Goal: Find specific page/section: Find specific page/section

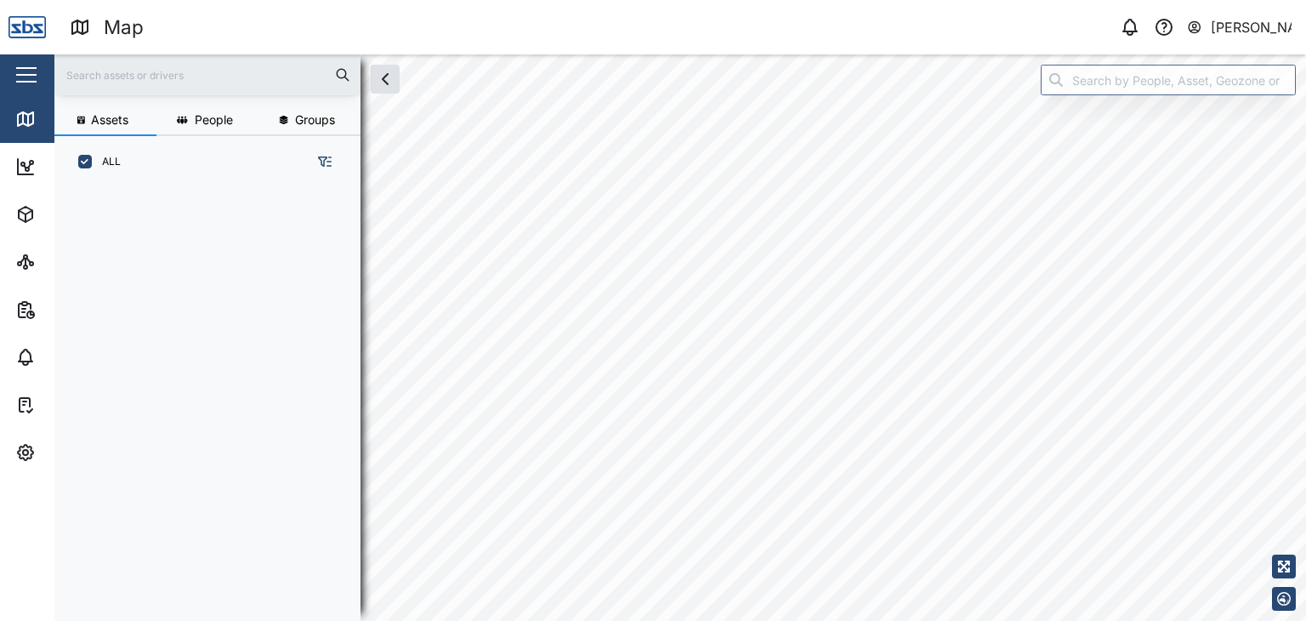
scroll to position [412, 265]
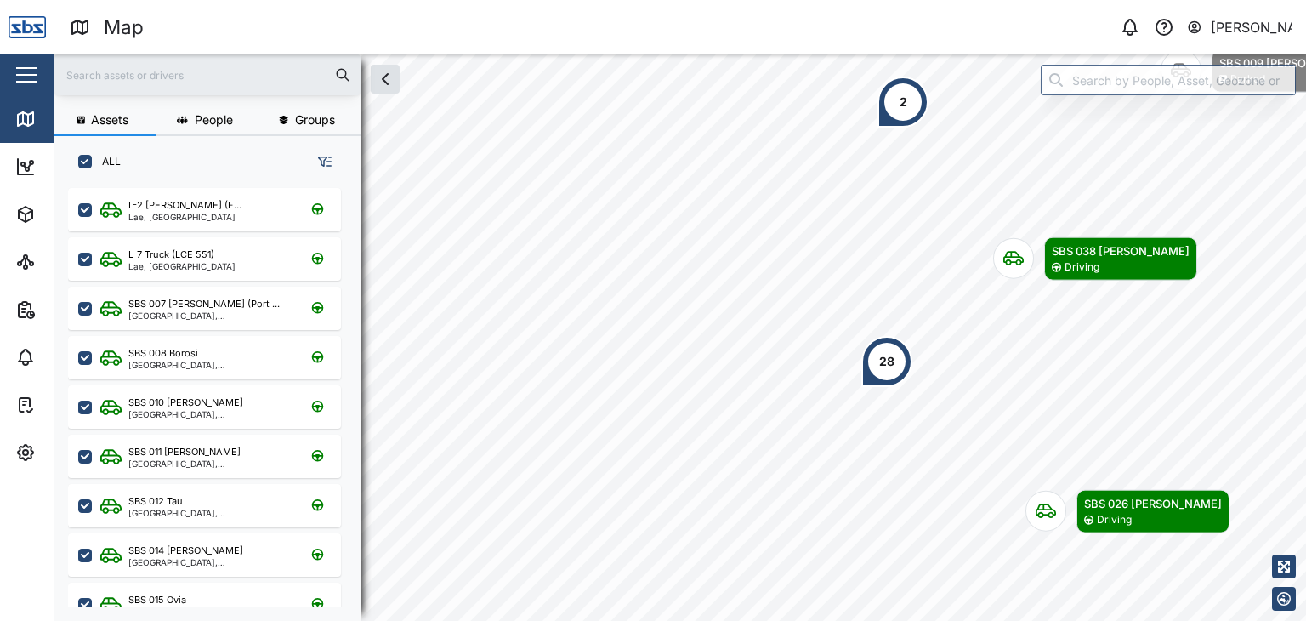
click at [85, 70] on input "text" at bounding box center [208, 75] width 286 height 26
type input "30"
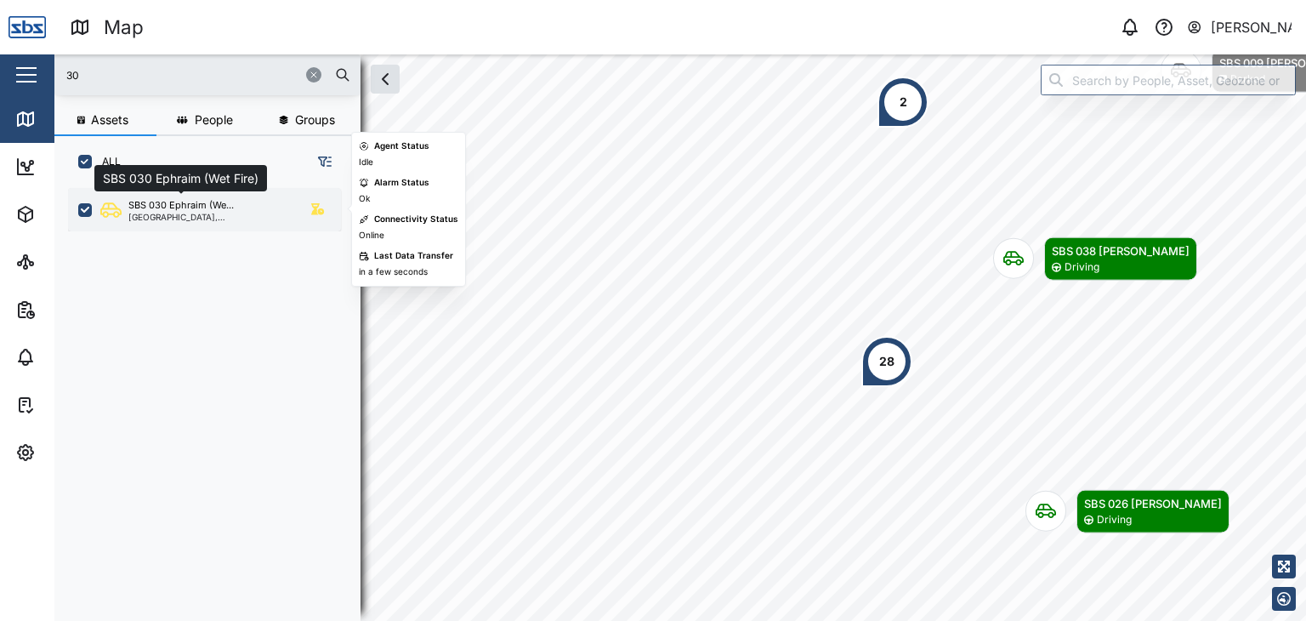
click at [196, 205] on div "SBS 030 Ephraim (We..." at bounding box center [180, 205] width 105 height 14
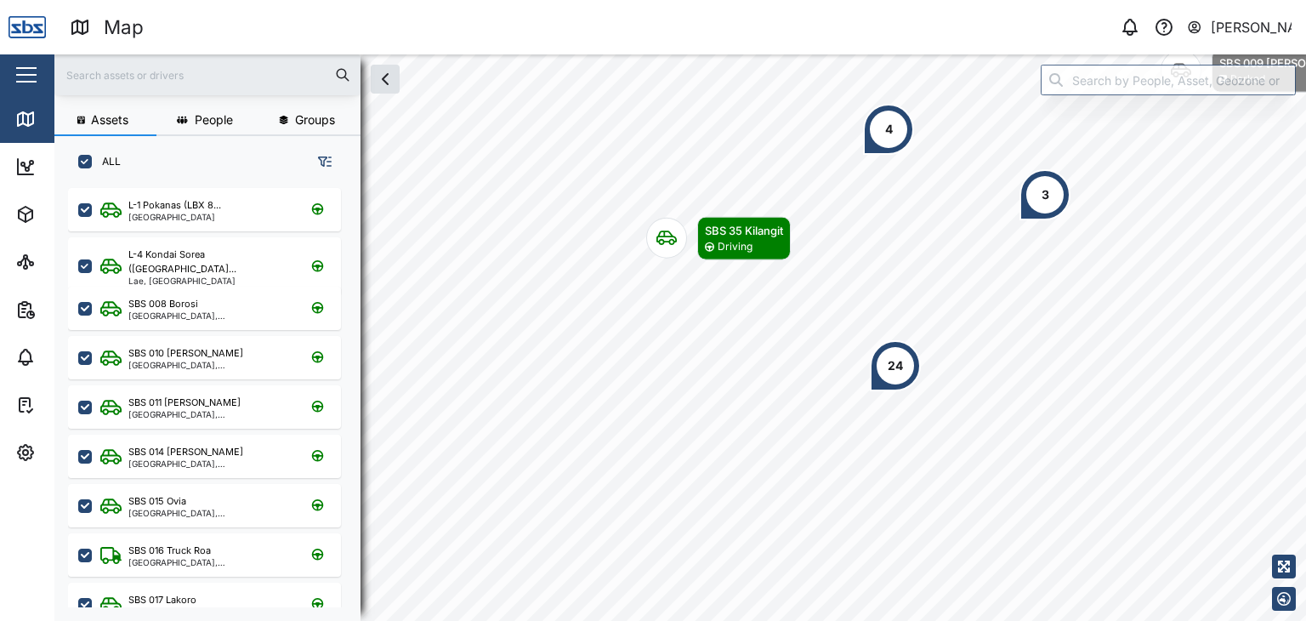
click at [87, 73] on input "text" at bounding box center [208, 75] width 286 height 26
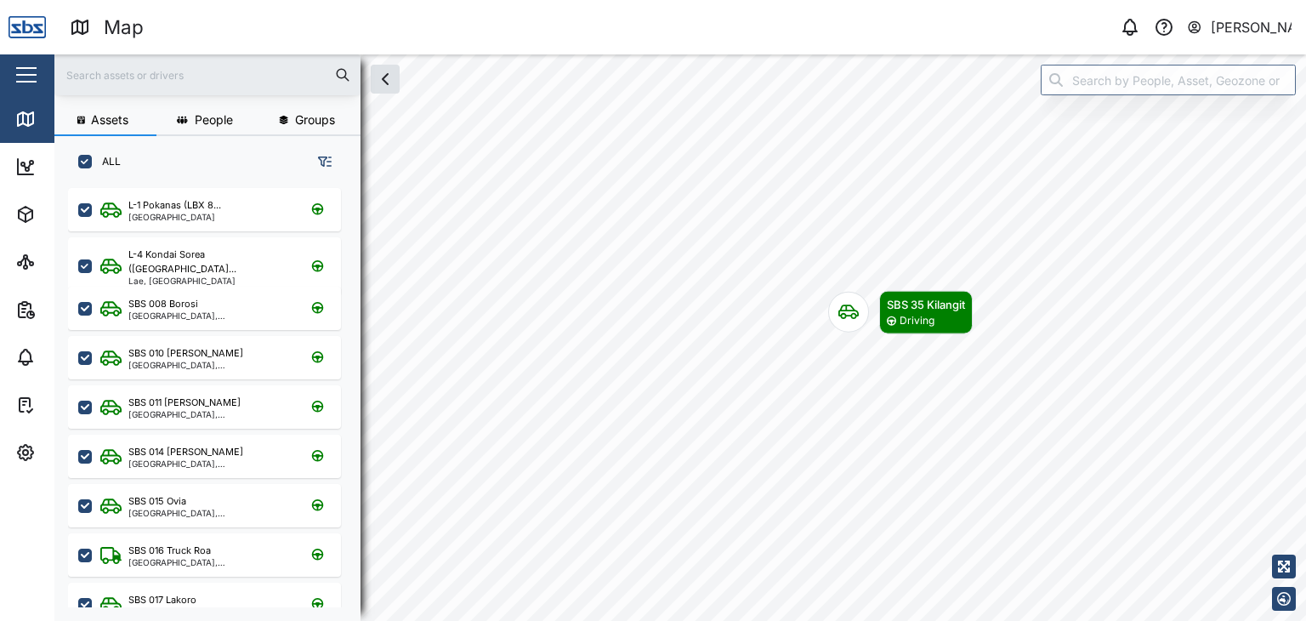
click at [94, 79] on input "text" at bounding box center [208, 75] width 286 height 26
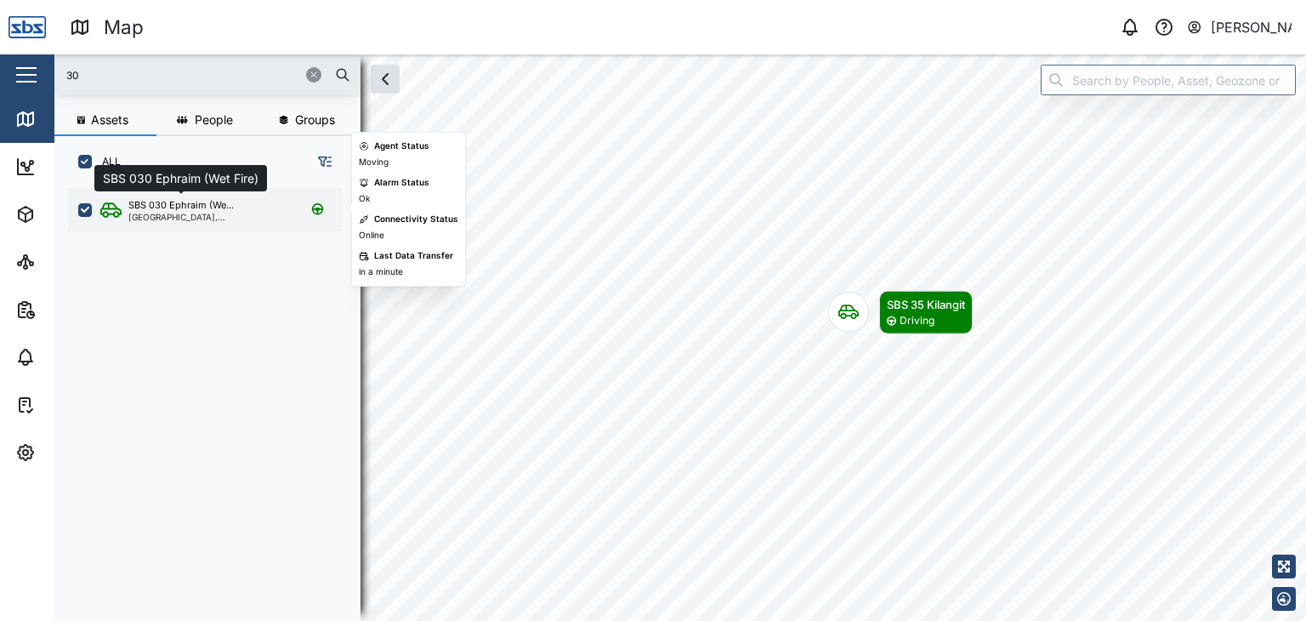
click at [163, 210] on div "SBS 030 Ephraim (We..." at bounding box center [180, 205] width 105 height 14
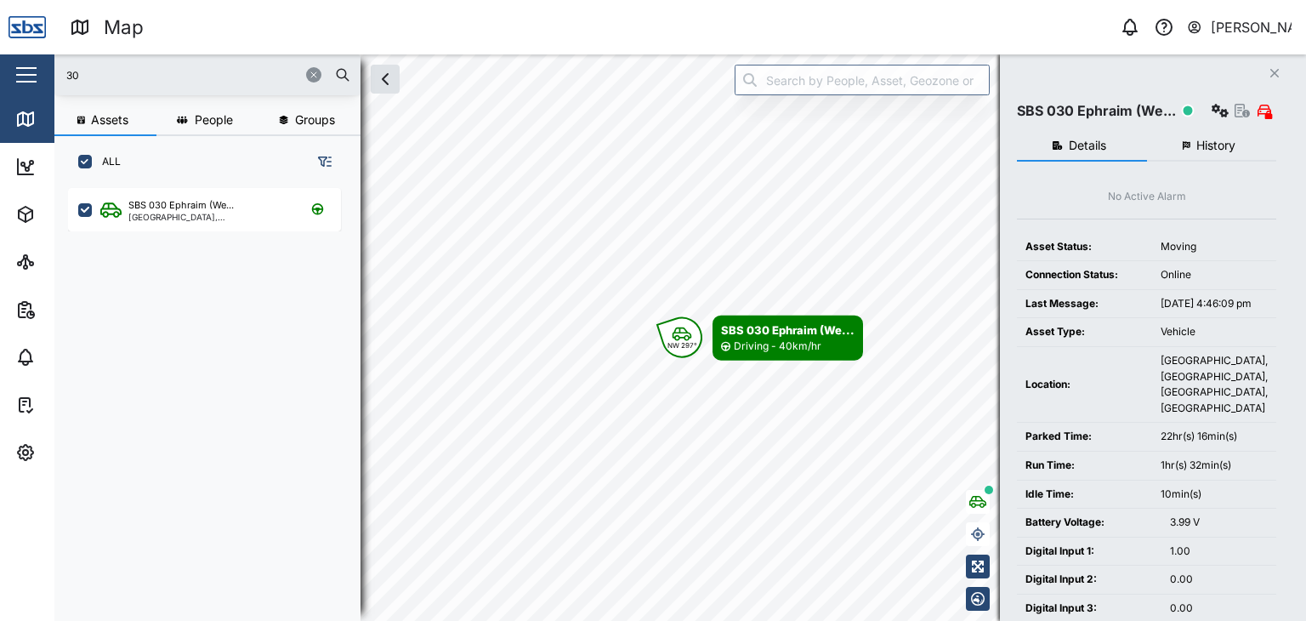
drag, startPoint x: 90, startPoint y: 72, endPoint x: 15, endPoint y: 68, distance: 74.9
click at [15, 68] on div "Map 0 Vijay Kumar Close Map Dashboard Assets ATS Camera Generator Personnel Tan…" at bounding box center [653, 310] width 1306 height 621
type input "007"
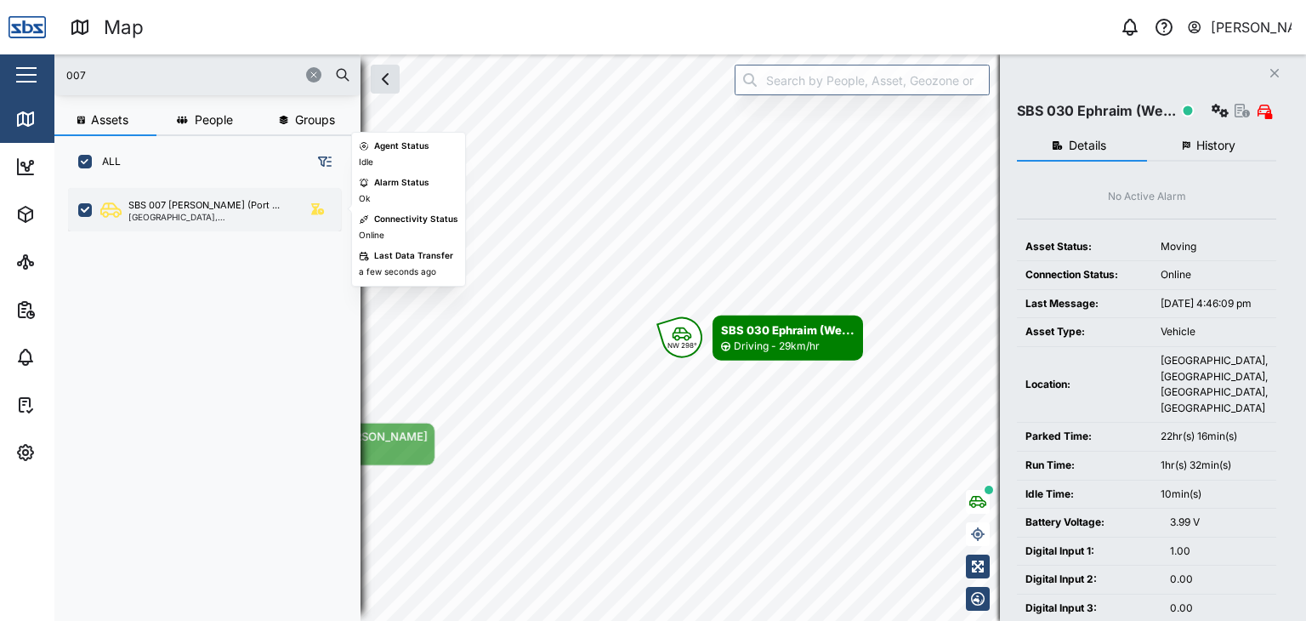
click at [165, 213] on div "[GEOGRAPHIC_DATA], [GEOGRAPHIC_DATA]" at bounding box center [209, 217] width 162 height 9
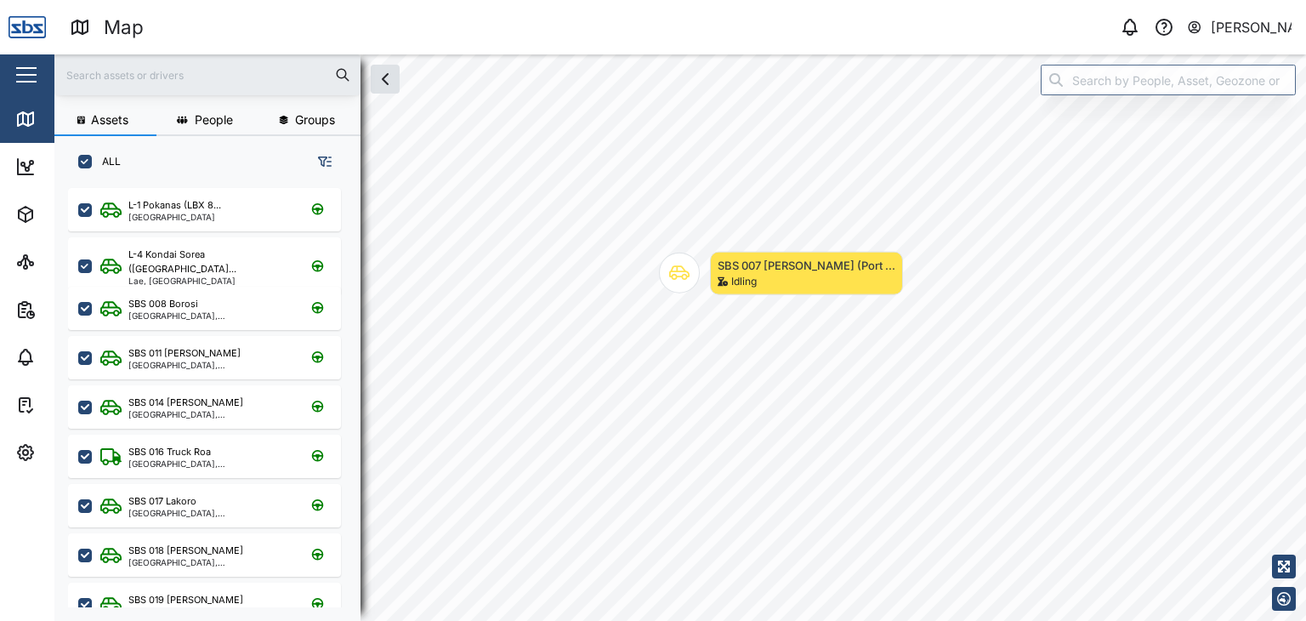
click at [116, 75] on input "text" at bounding box center [208, 75] width 286 height 26
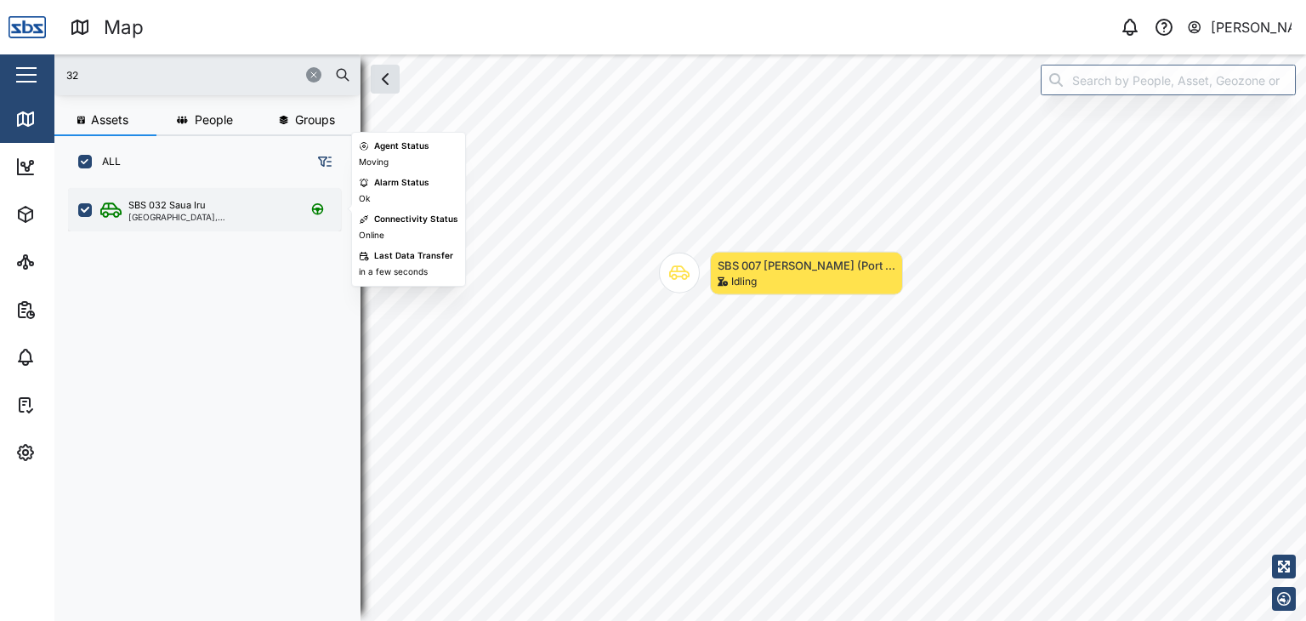
click at [185, 225] on div "SBS 032 Saua [GEOGRAPHIC_DATA], [GEOGRAPHIC_DATA]" at bounding box center [204, 209] width 273 height 43
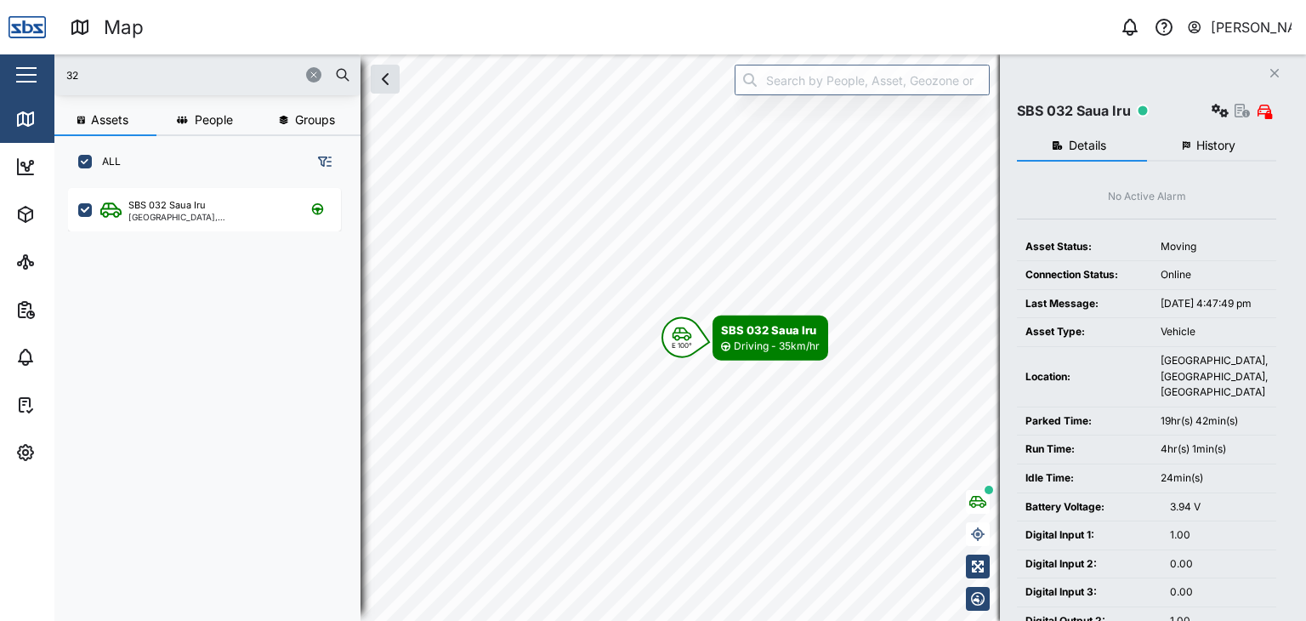
drag, startPoint x: 80, startPoint y: 77, endPoint x: 38, endPoint y: 79, distance: 41.7
click at [38, 79] on div "Map 0 [PERSON_NAME] Close Map Dashboard Assets ATS Camera Generator Personnel T…" at bounding box center [653, 310] width 1306 height 621
type input "30"
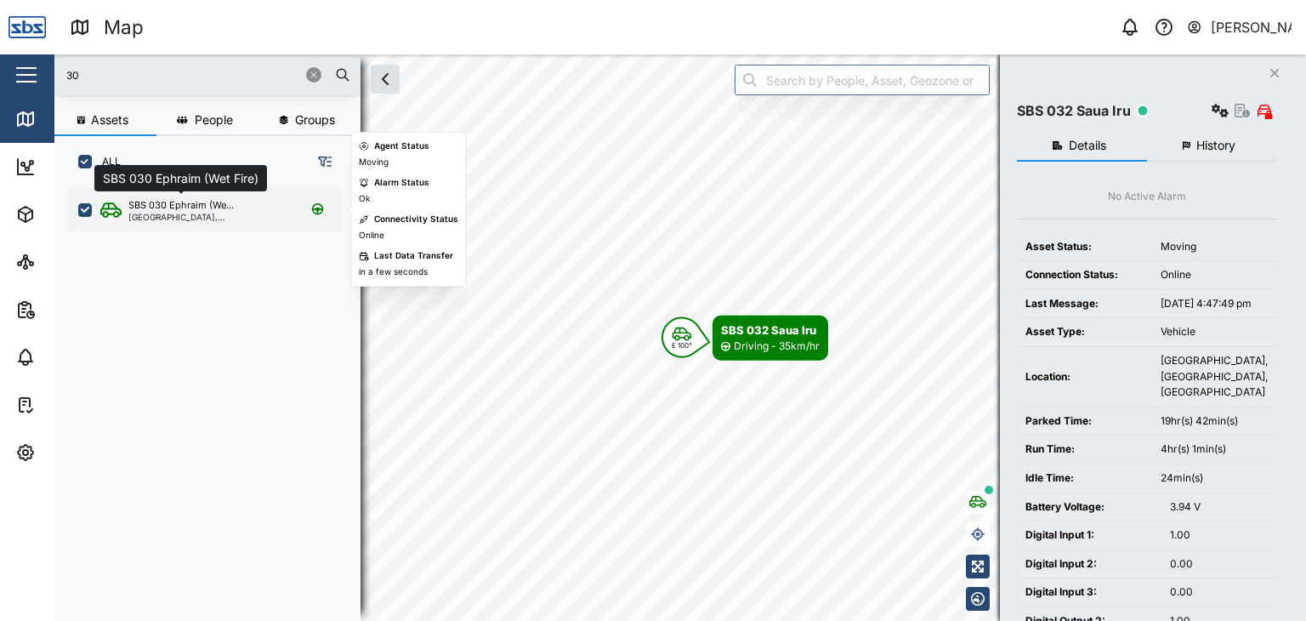
click at [177, 207] on div "SBS 030 Ephraim (We..." at bounding box center [180, 205] width 105 height 14
